Goal: Obtain resource: Download file/media

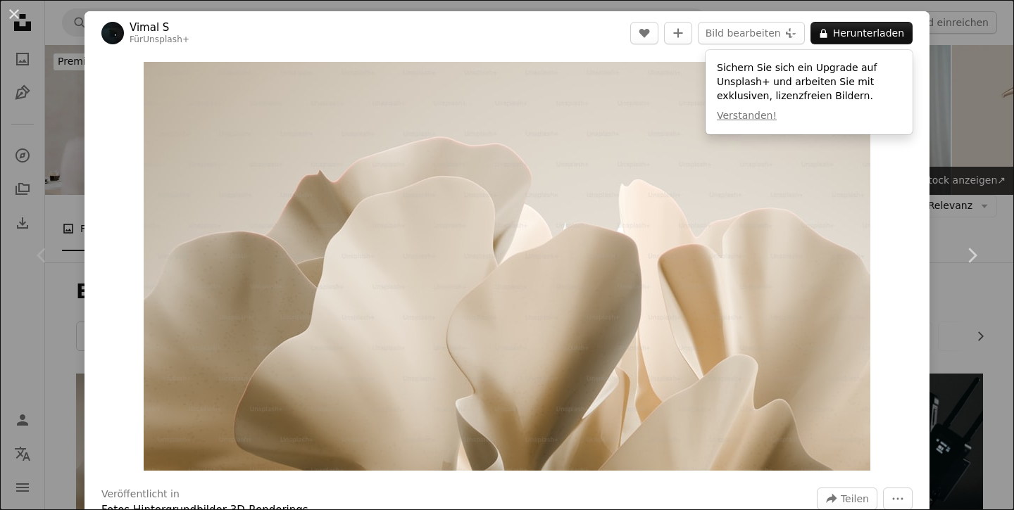
scroll to position [213, 0]
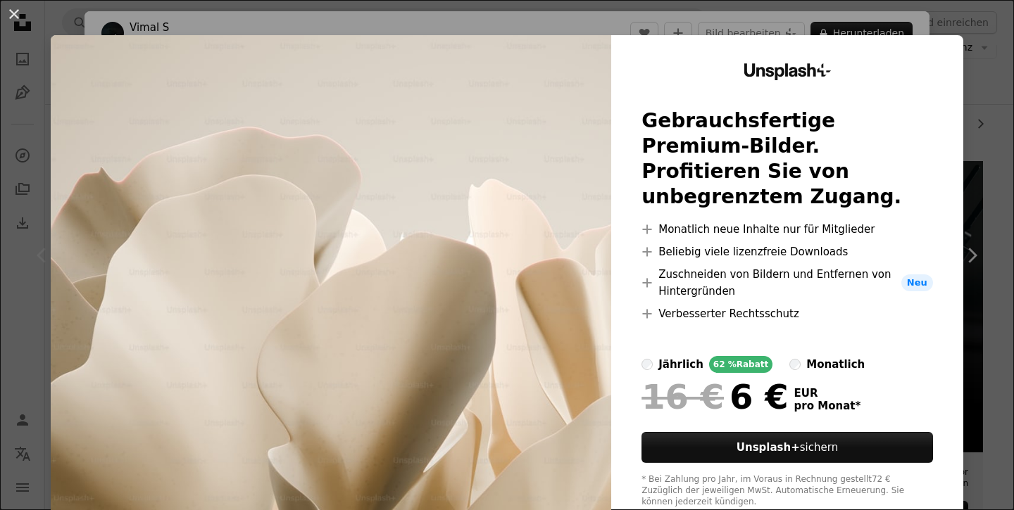
click at [991, 340] on div "An X shape Unsplash+ Gebrauchsfertige Premium-Bilder. Profitieren Sie von unbeg…" at bounding box center [507, 255] width 1014 height 510
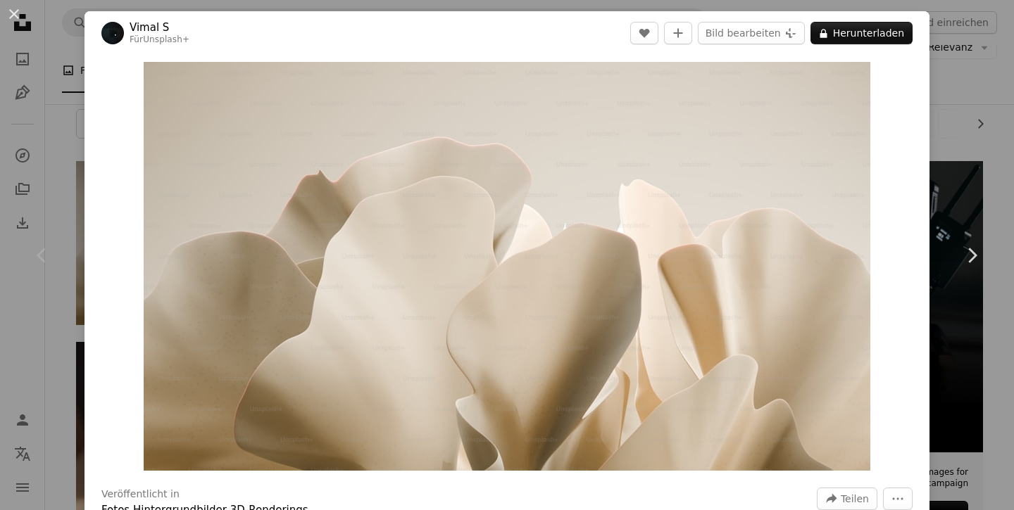
click at [63, 46] on div "An X shape Chevron left Chevron right Vimal S Für Unsplash+ A heart A plus sign…" at bounding box center [507, 255] width 1014 height 510
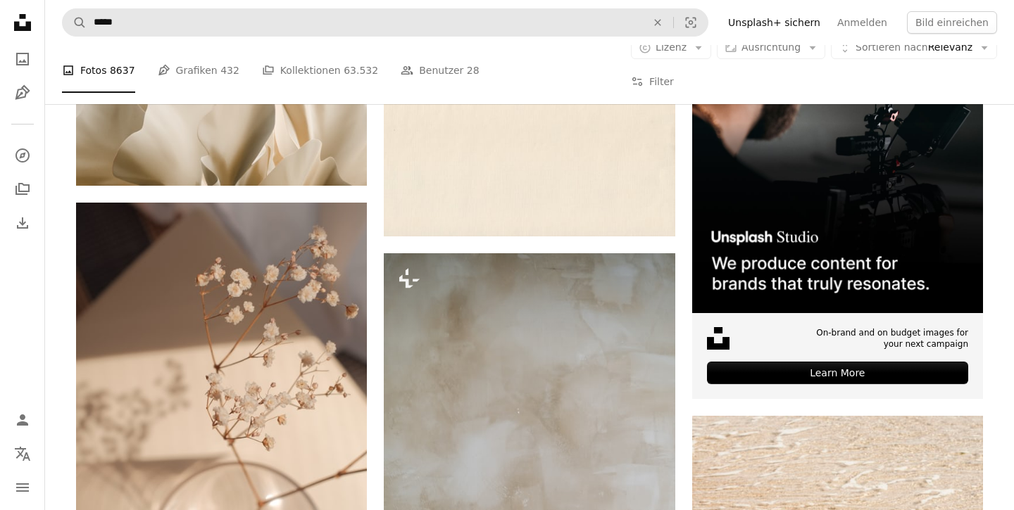
scroll to position [341, 0]
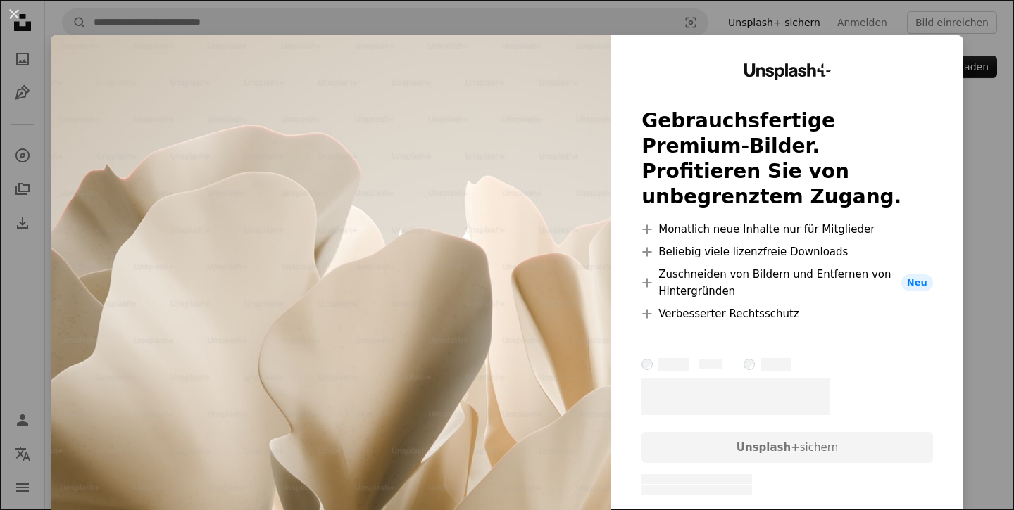
scroll to position [40, 0]
